Goal: Find contact information: Find contact information

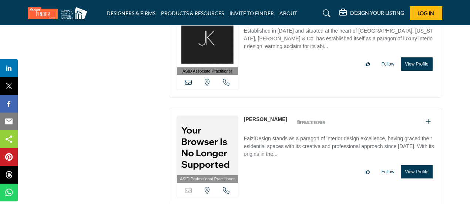
scroll to position [12579, 0]
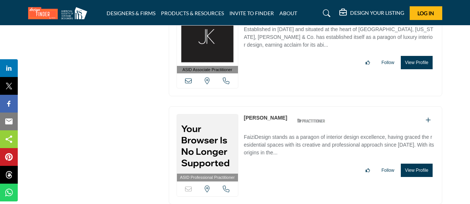
drag, startPoint x: 243, startPoint y: 110, endPoint x: 277, endPoint y: 113, distance: 34.1
copy link "[PERSON_NAME]"
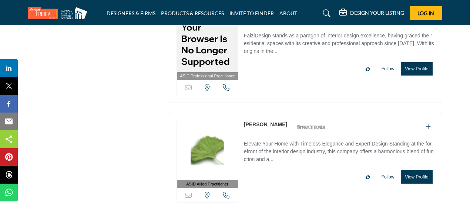
scroll to position [12700, 0]
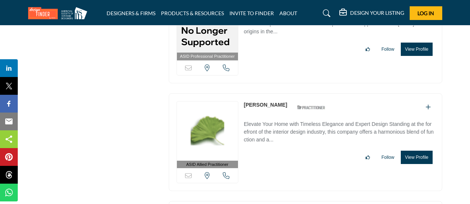
drag, startPoint x: 241, startPoint y: 97, endPoint x: 284, endPoint y: 97, distance: 42.9
copy link "[PERSON_NAME]"
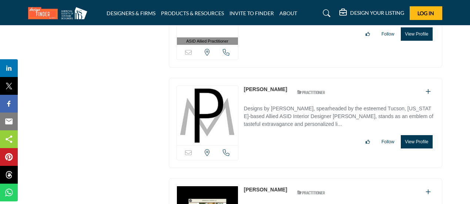
scroll to position [12947, 0]
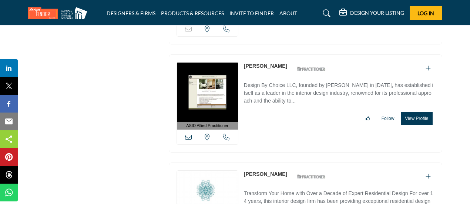
drag, startPoint x: 294, startPoint y: 54, endPoint x: 243, endPoint y: 57, distance: 51.4
copy div "[PERSON_NAME]"
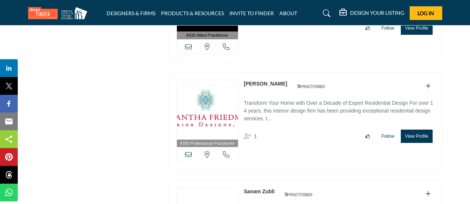
scroll to position [13068, 0]
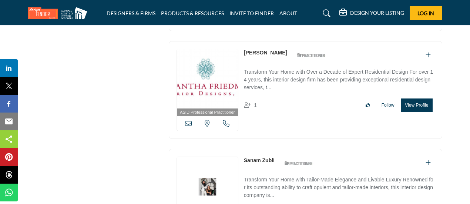
drag, startPoint x: 275, startPoint y: 40, endPoint x: 250, endPoint y: 42, distance: 25.2
click at [239, 149] on div "ASID Allied Practitioner ASID Allied Practitioners have successfully completed …" at bounding box center [305, 198] width 273 height 98
copy div "View the location of this listing Call Number Sanam Zubli"
drag, startPoint x: 295, startPoint y: 145, endPoint x: 241, endPoint y: 147, distance: 54.0
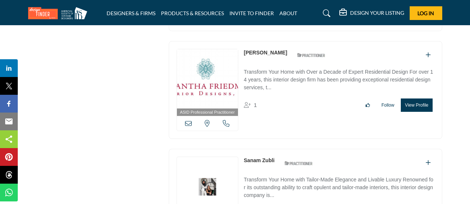
copy link "[PERSON_NAME], ASID"
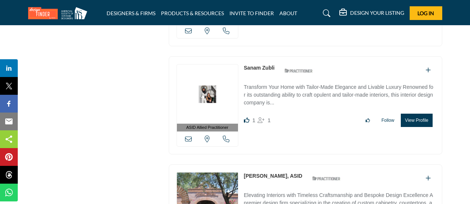
scroll to position [13185, 0]
